Goal: Information Seeking & Learning: Check status

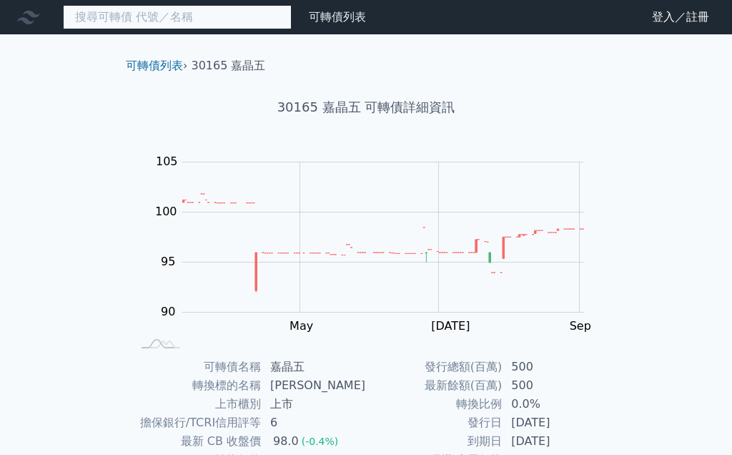
click at [201, 13] on input at bounding box center [177, 17] width 229 height 24
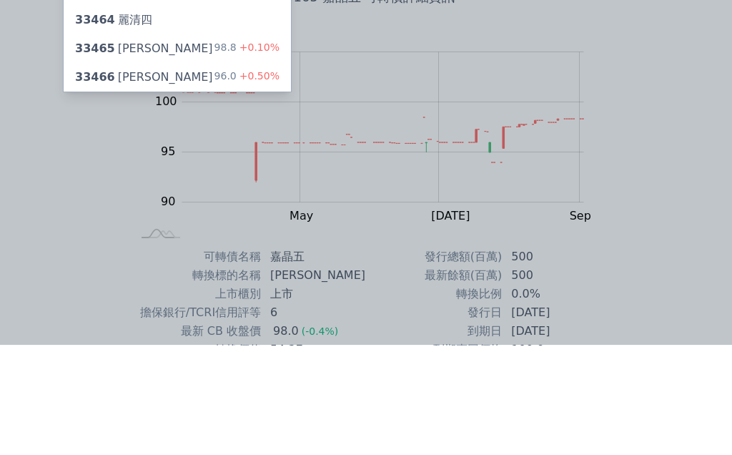
type input "3346"
click at [236, 179] on div "96.0 +0.50%" at bounding box center [246, 187] width 65 height 17
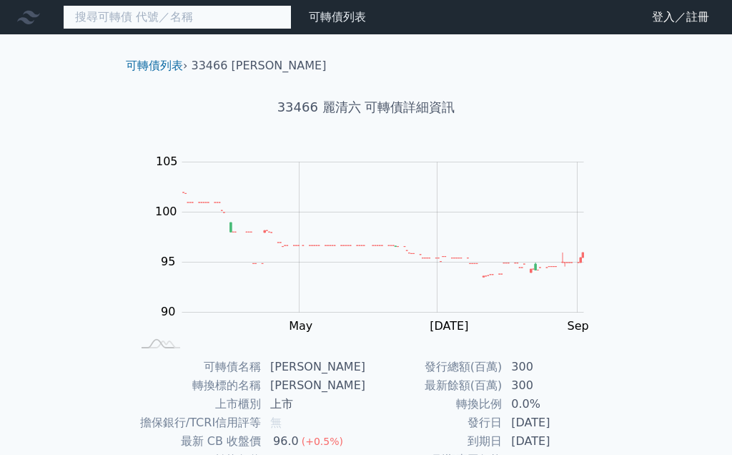
click at [206, 6] on input at bounding box center [177, 17] width 229 height 24
click at [207, 14] on input at bounding box center [177, 17] width 229 height 24
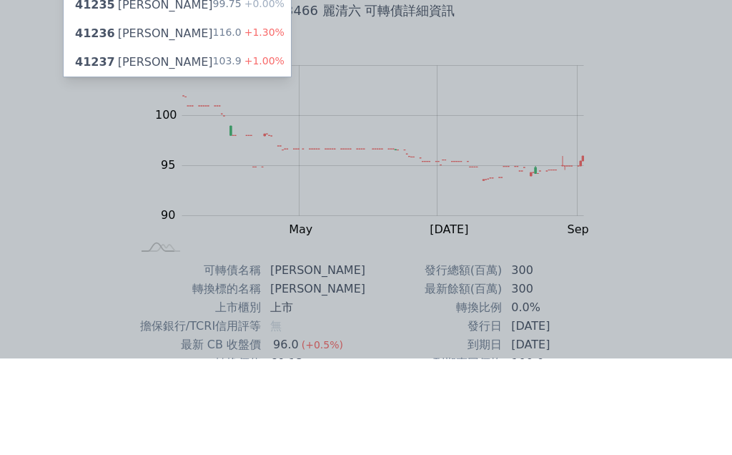
type input "4123"
click at [179, 144] on div "41237 晟德七 103.9 +1.00%" at bounding box center [177, 158] width 227 height 29
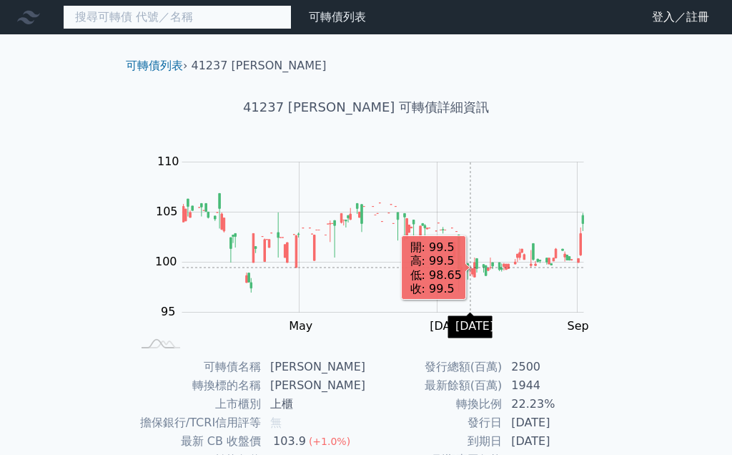
click at [209, 18] on input at bounding box center [177, 17] width 229 height 24
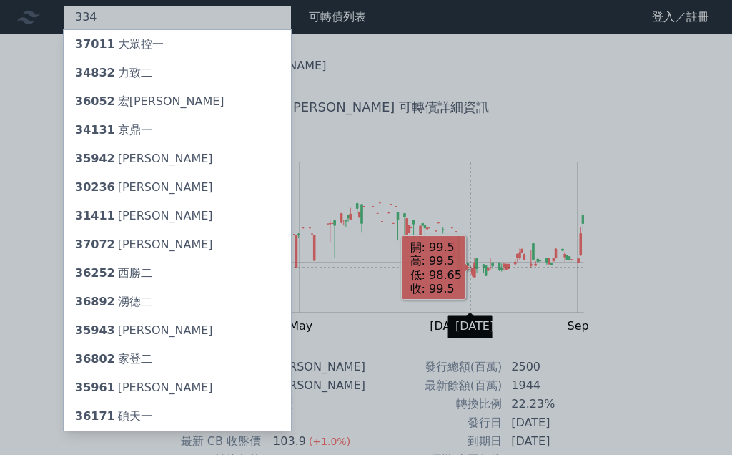
type input "3346"
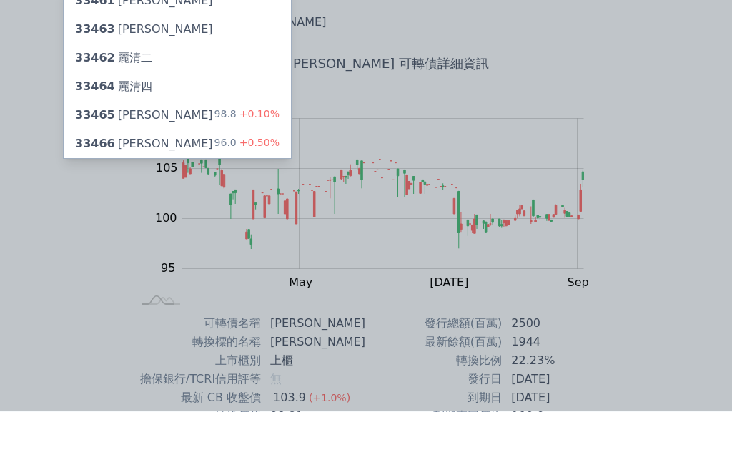
click at [252, 179] on div "96.0 +0.50%" at bounding box center [246, 187] width 65 height 17
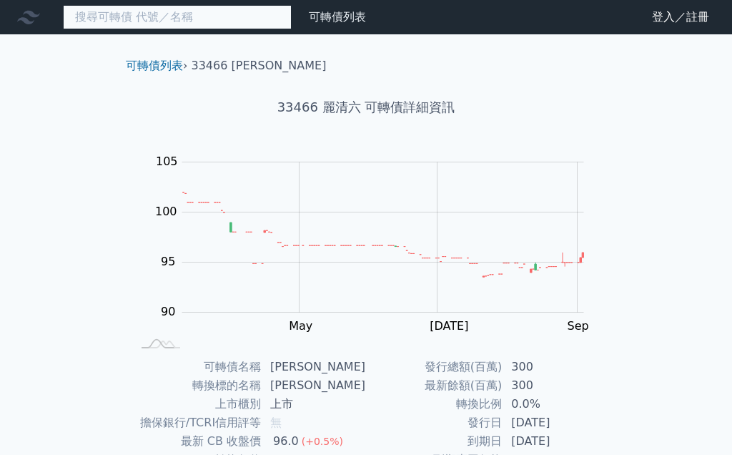
click at [187, 19] on input at bounding box center [177, 17] width 229 height 24
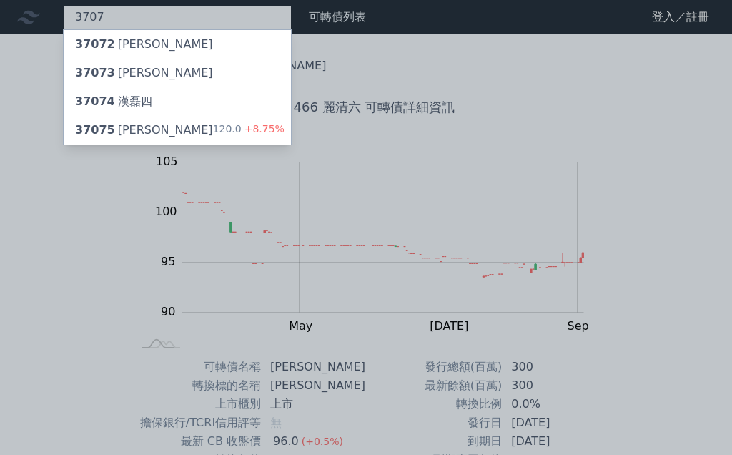
type input "3707"
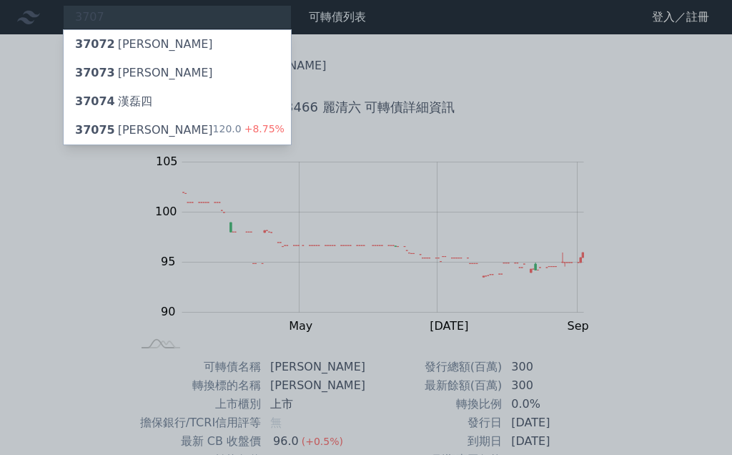
click at [181, 126] on div "37075 漢磊五 120.0 +8.75%" at bounding box center [177, 130] width 227 height 29
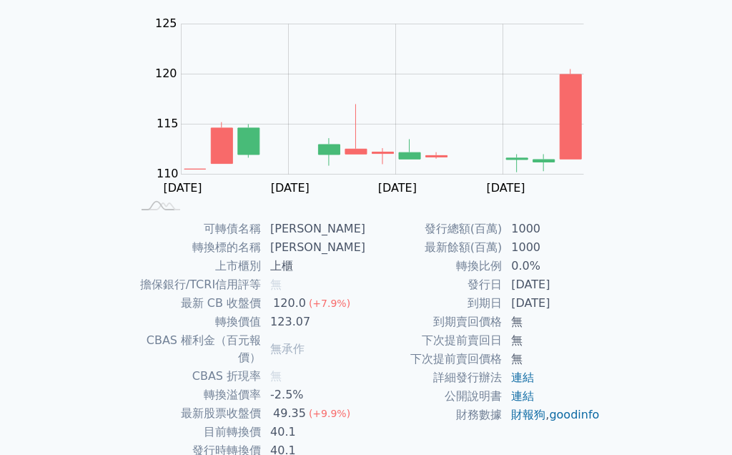
scroll to position [199, 0]
